Goal: Information Seeking & Learning: Understand process/instructions

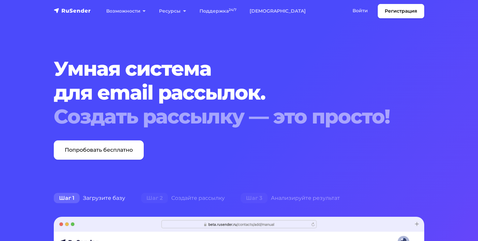
click at [358, 10] on link "Войти" at bounding box center [360, 11] width 29 height 14
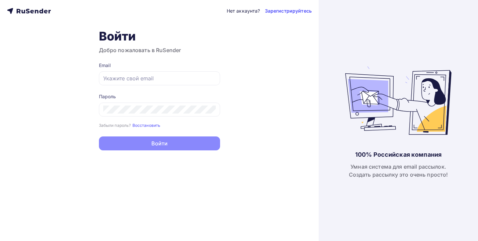
click at [108, 64] on div "Email" at bounding box center [159, 65] width 121 height 7
click at [108, 81] on input "text" at bounding box center [159, 78] width 113 height 8
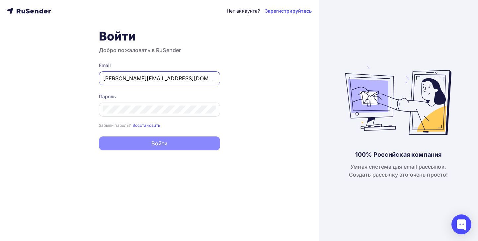
type input "[PERSON_NAME][EMAIL_ADDRESS][DOMAIN_NAME]"
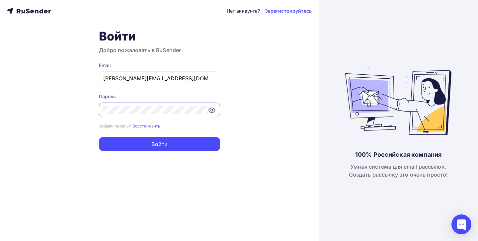
click at [159, 144] on button "Войти" at bounding box center [159, 144] width 121 height 14
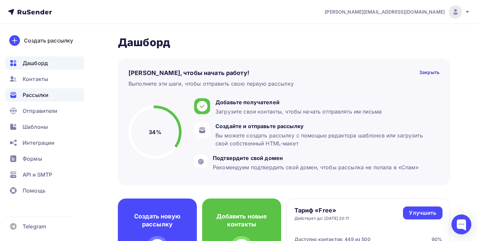
click at [40, 96] on span "Рассылки" at bounding box center [36, 95] width 26 height 8
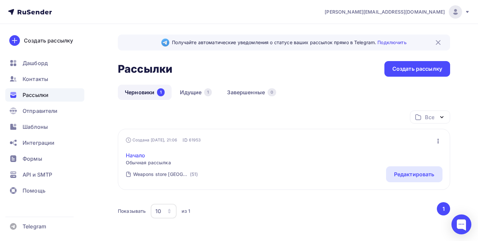
click at [137, 156] on link "Начало" at bounding box center [148, 155] width 45 height 8
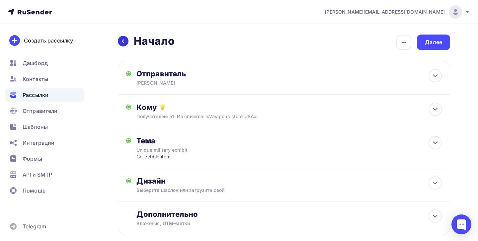
click at [124, 40] on icon at bounding box center [123, 42] width 2 height 4
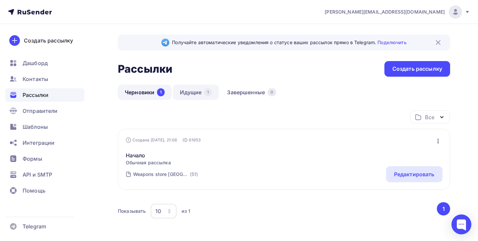
click at [186, 93] on link "Идущие 1" at bounding box center [196, 92] width 46 height 15
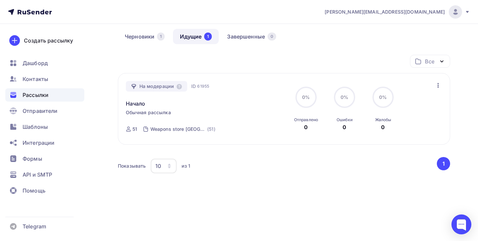
scroll to position [56, 0]
click at [33, 192] on span "Помощь" at bounding box center [34, 191] width 23 height 8
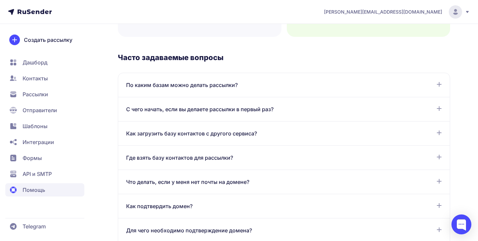
scroll to position [310, 0]
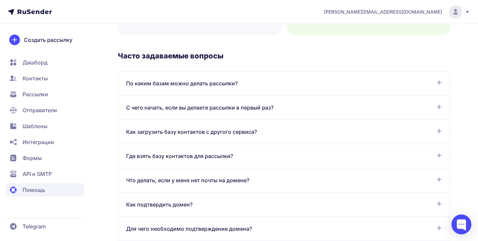
click at [438, 83] on icon at bounding box center [439, 82] width 5 height 5
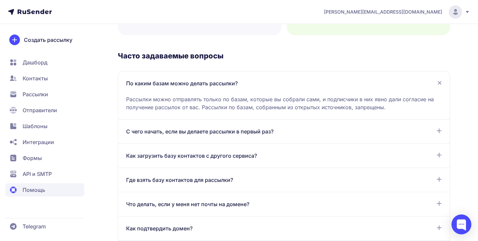
click at [438, 132] on icon at bounding box center [439, 130] width 5 height 5
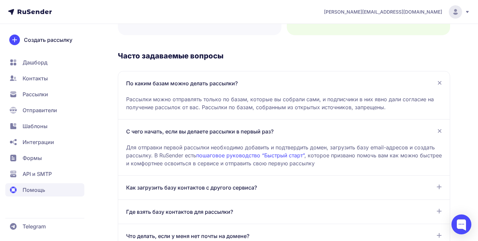
click at [438, 132] on icon at bounding box center [440, 131] width 8 height 8
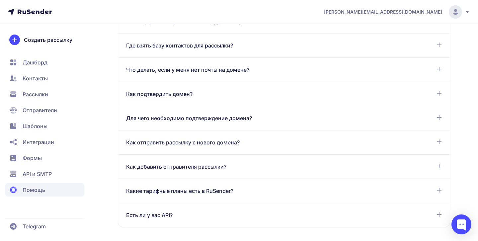
scroll to position [445, 0]
click at [440, 115] on icon at bounding box center [439, 117] width 5 height 5
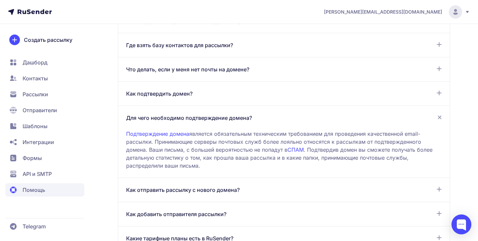
click at [440, 115] on icon at bounding box center [440, 118] width 8 height 8
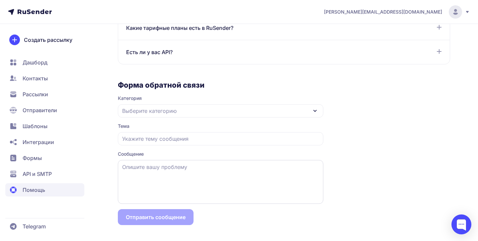
scroll to position [608, 0]
click at [157, 110] on span "Выберите категорию" at bounding box center [149, 111] width 54 height 8
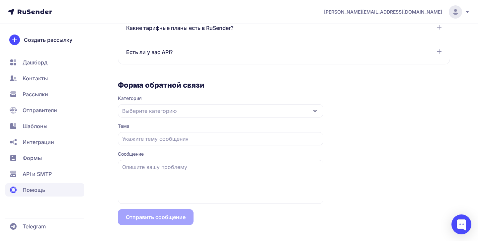
click at [171, 107] on span "Выберите категорию" at bounding box center [149, 111] width 54 height 8
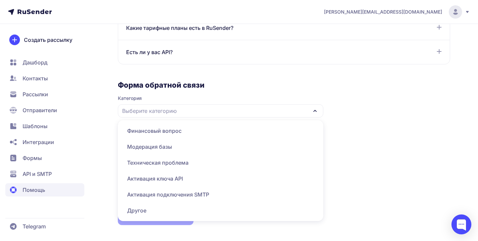
click at [144, 160] on span "Техническая проблема" at bounding box center [221, 163] width 198 height 16
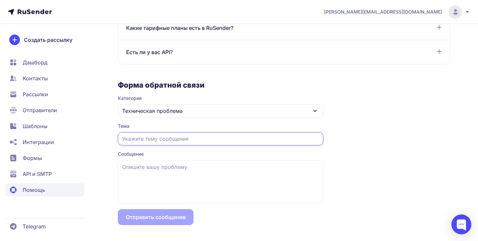
click at [135, 138] on input "text" at bounding box center [221, 138] width 206 height 13
type input "V"
type input "Модерация"
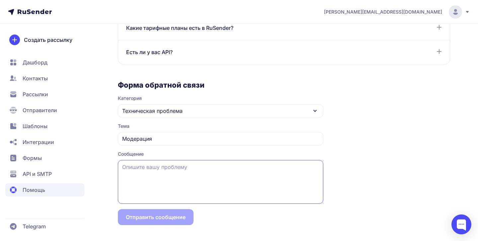
click at [132, 166] on textarea at bounding box center [221, 182] width 206 height 44
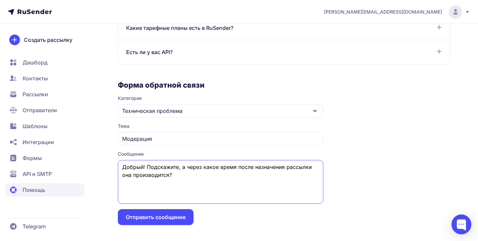
type textarea "Добрый! Подскажите, а через какое время после назначения рассылки она производи…"
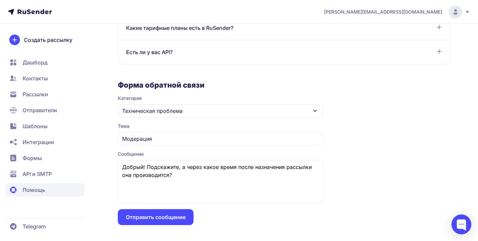
click at [144, 215] on button "Отправить сообщение" at bounding box center [156, 217] width 76 height 16
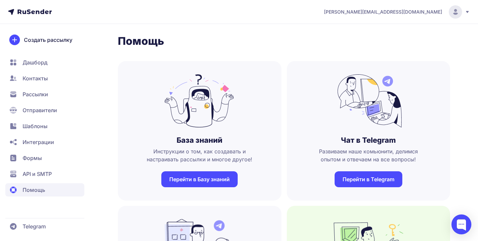
scroll to position [0, 0]
click at [48, 111] on span "Отправители" at bounding box center [40, 110] width 35 height 8
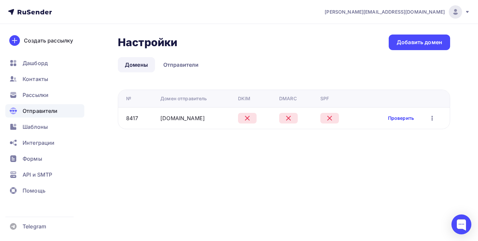
click at [400, 118] on link "Проверить" at bounding box center [401, 118] width 26 height 7
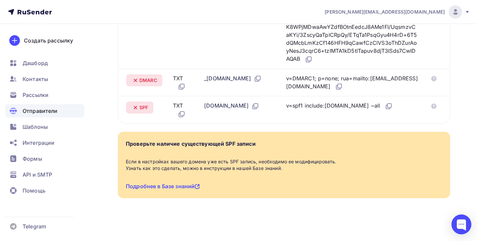
scroll to position [276, 0]
click at [41, 76] on span "Контакты" at bounding box center [36, 79] width 26 height 8
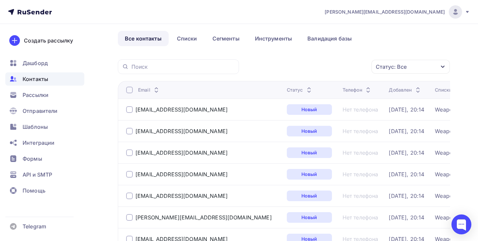
scroll to position [-2, 0]
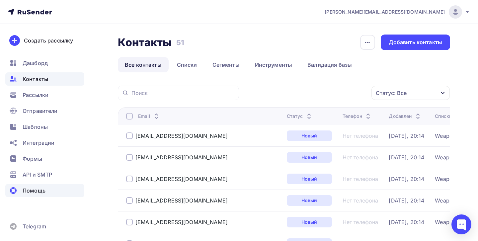
click at [35, 192] on span "Помощь" at bounding box center [34, 191] width 23 height 8
click at [36, 190] on span "Помощь" at bounding box center [34, 191] width 23 height 8
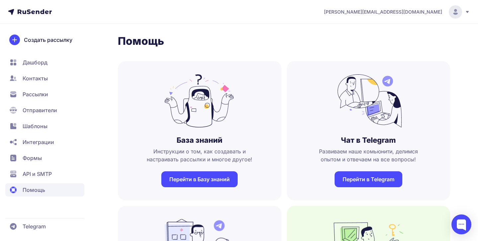
scroll to position [0, 0]
click at [33, 63] on span "Дашборд" at bounding box center [35, 62] width 25 height 8
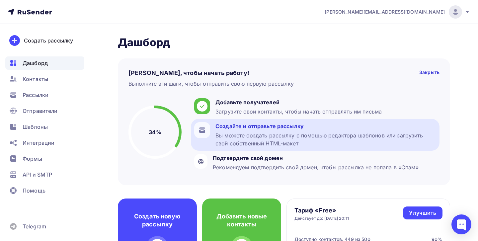
click at [233, 138] on div "Вы можете создать рассылку с помощью редактора шаблонов или загрузить свой собс…" at bounding box center [326, 140] width 221 height 16
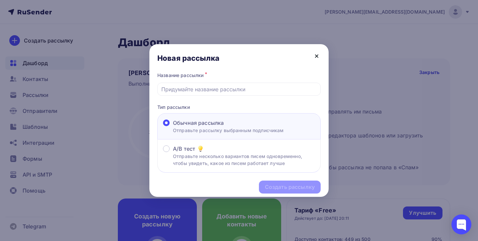
click at [317, 55] on icon at bounding box center [317, 56] width 8 height 8
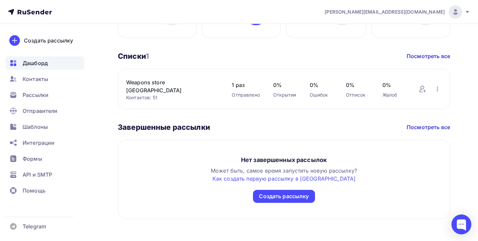
scroll to position [348, 0]
click at [278, 176] on link "Как создать первую рассылку в Rusender" at bounding box center [284, 179] width 143 height 7
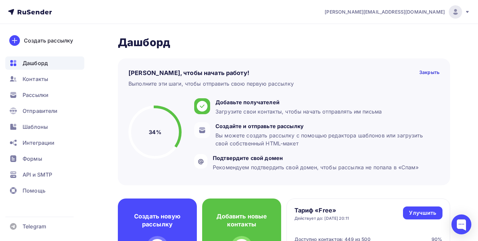
scroll to position [0, 0]
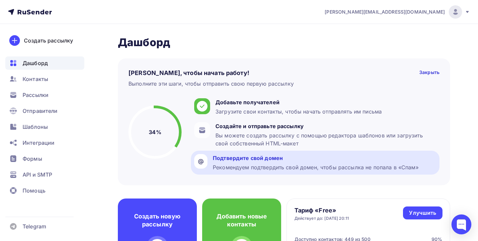
click at [232, 159] on div "Подтвердите свой домен" at bounding box center [316, 158] width 206 height 8
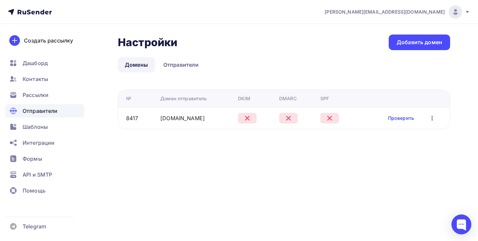
click at [245, 119] on icon at bounding box center [247, 118] width 8 height 8
click at [398, 117] on link "Проверить" at bounding box center [401, 118] width 26 height 7
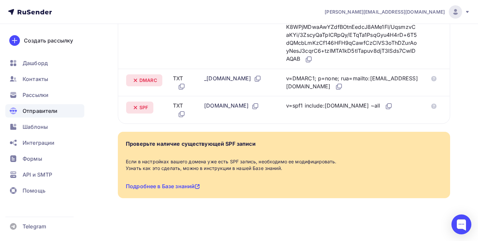
scroll to position [276, 0]
click at [33, 159] on span "Формы" at bounding box center [33, 159] width 20 height 8
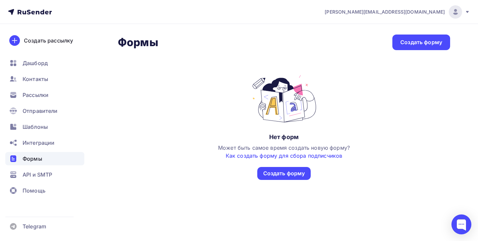
click at [265, 155] on link "Как создать форму для сбора подписчиков" at bounding box center [284, 155] width 117 height 7
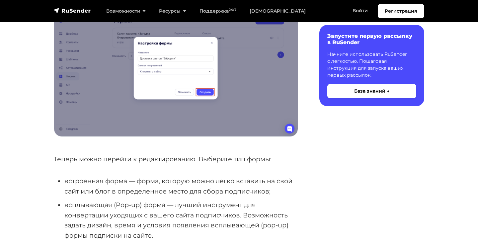
scroll to position [444, 0]
